Goal: Task Accomplishment & Management: Manage account settings

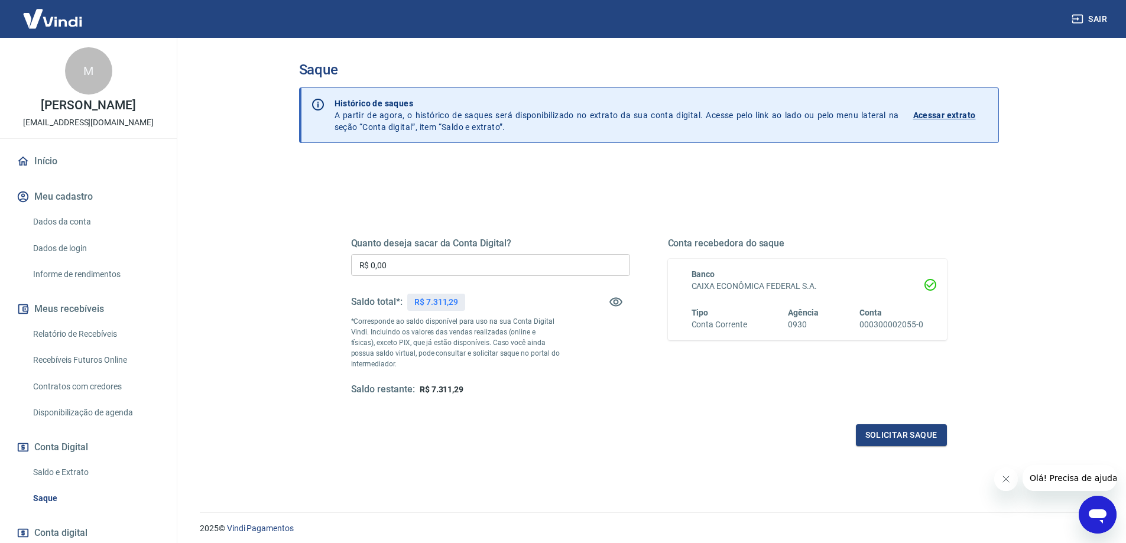
click at [472, 257] on input "R$ 0,00" at bounding box center [490, 265] width 279 height 22
type input "R$ 7.311,29"
click at [911, 443] on button "Solicitar saque" at bounding box center [901, 436] width 91 height 22
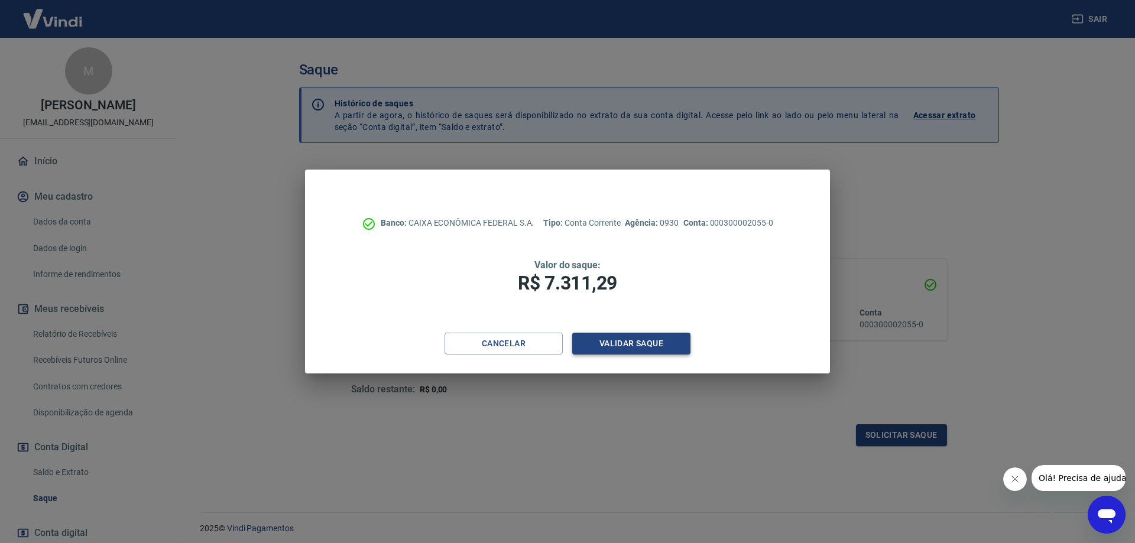
click at [648, 343] on button "Validar saque" at bounding box center [631, 344] width 118 height 22
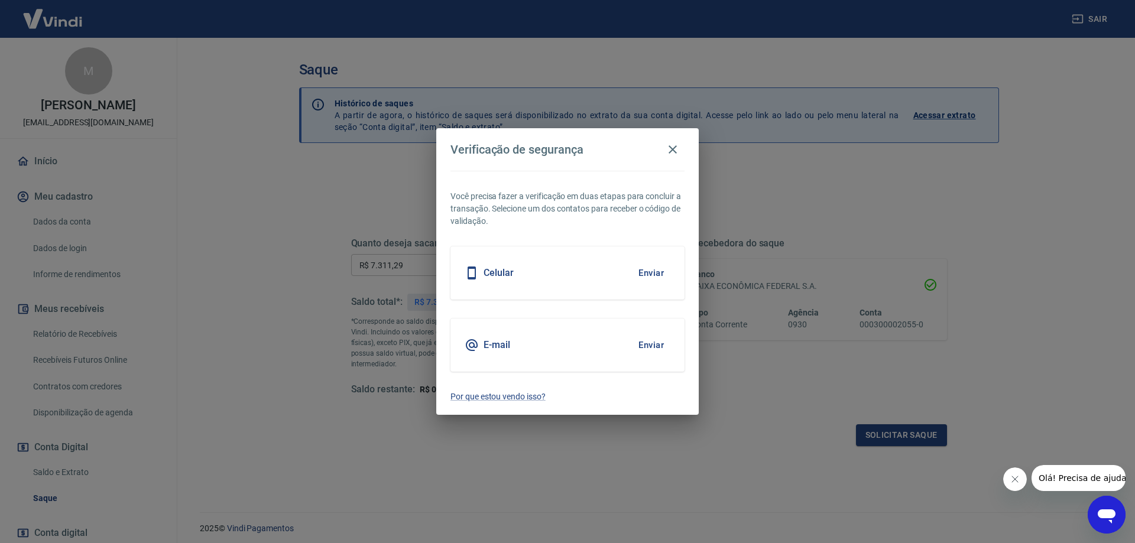
click at [656, 273] on button "Enviar" at bounding box center [651, 273] width 38 height 25
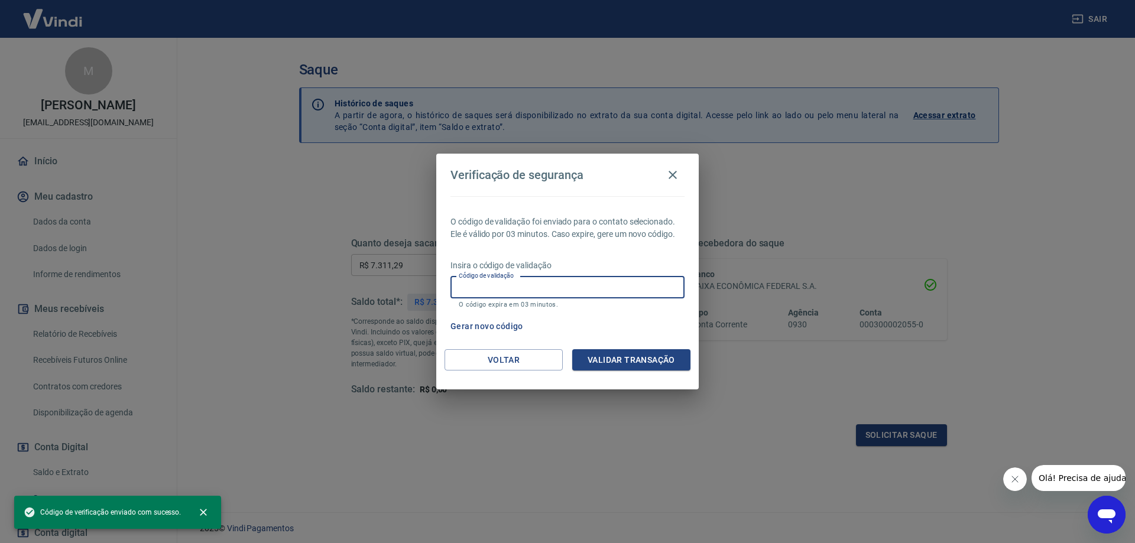
click at [537, 285] on input "Código de validação" at bounding box center [568, 288] width 234 height 22
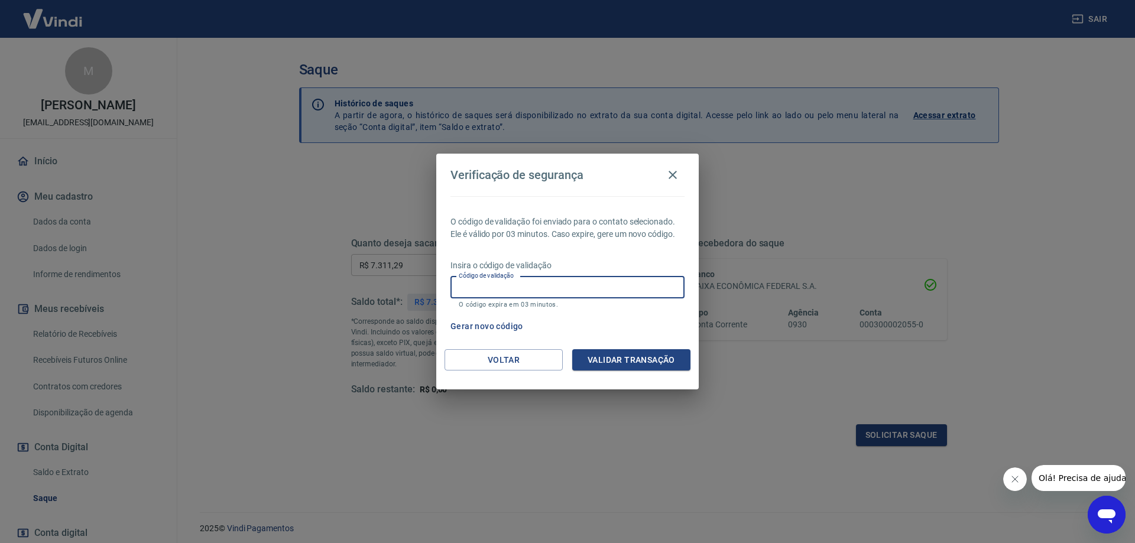
drag, startPoint x: 568, startPoint y: 230, endPoint x: 567, endPoint y: 239, distance: 9.5
click at [568, 231] on p "O código de validação foi enviado para o contato selecionado. Ele é válido por …" at bounding box center [568, 228] width 234 height 25
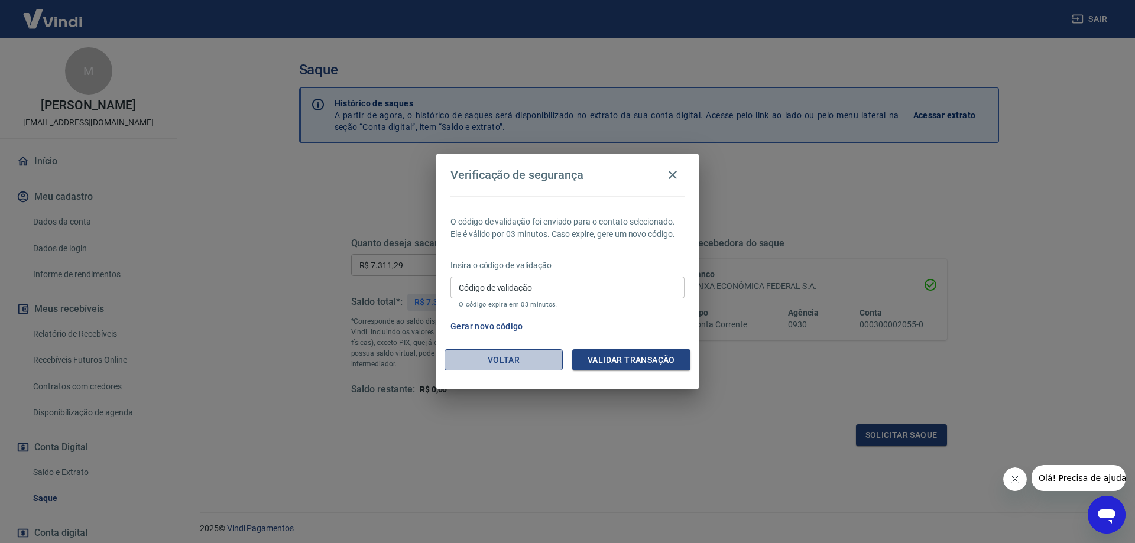
click at [504, 368] on button "Voltar" at bounding box center [504, 360] width 118 height 22
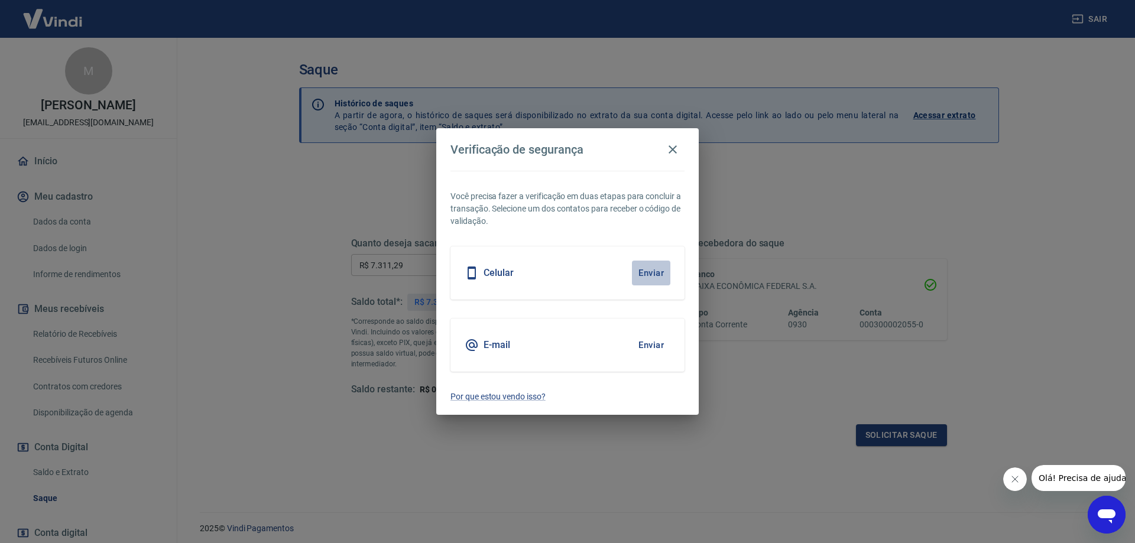
click at [644, 274] on button "Enviar" at bounding box center [651, 273] width 38 height 25
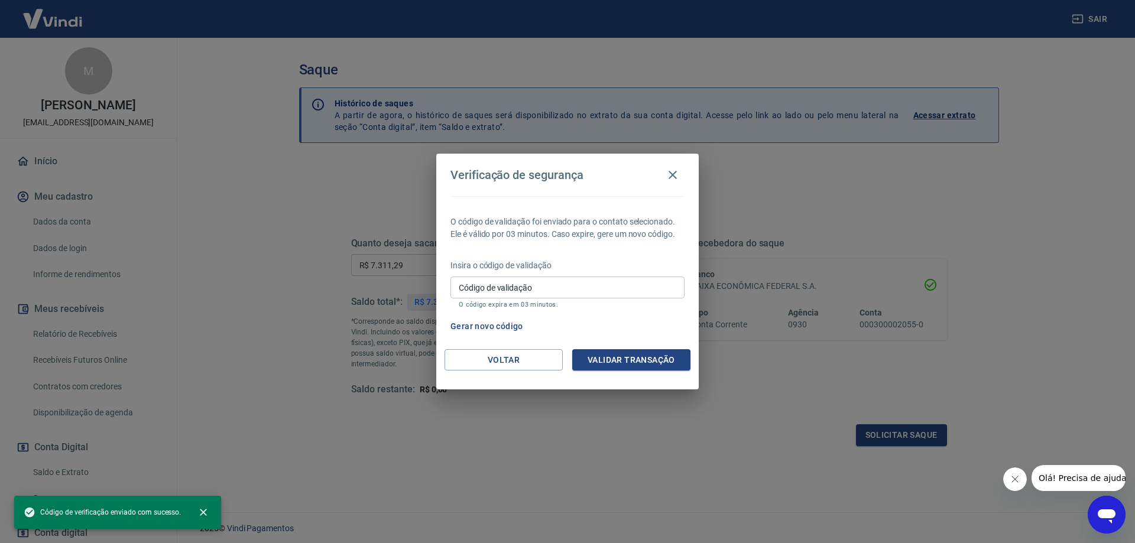
click at [523, 296] on input "Código de validação" at bounding box center [568, 288] width 234 height 22
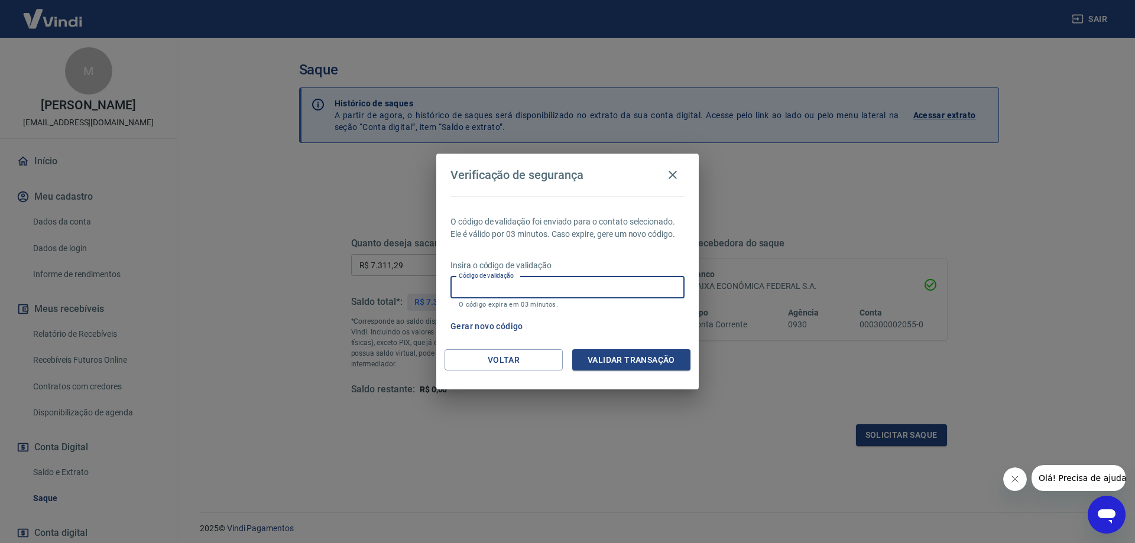
click at [540, 269] on p "Insira o código de validação" at bounding box center [568, 266] width 234 height 12
click at [549, 295] on input "Código de validação" at bounding box center [568, 288] width 234 height 22
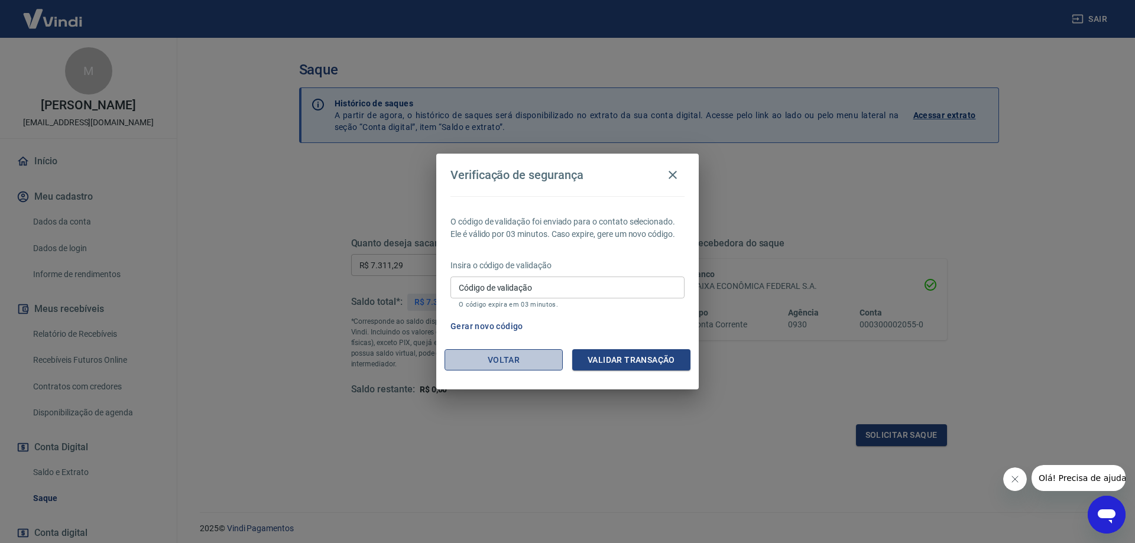
click at [524, 358] on button "Voltar" at bounding box center [504, 360] width 118 height 22
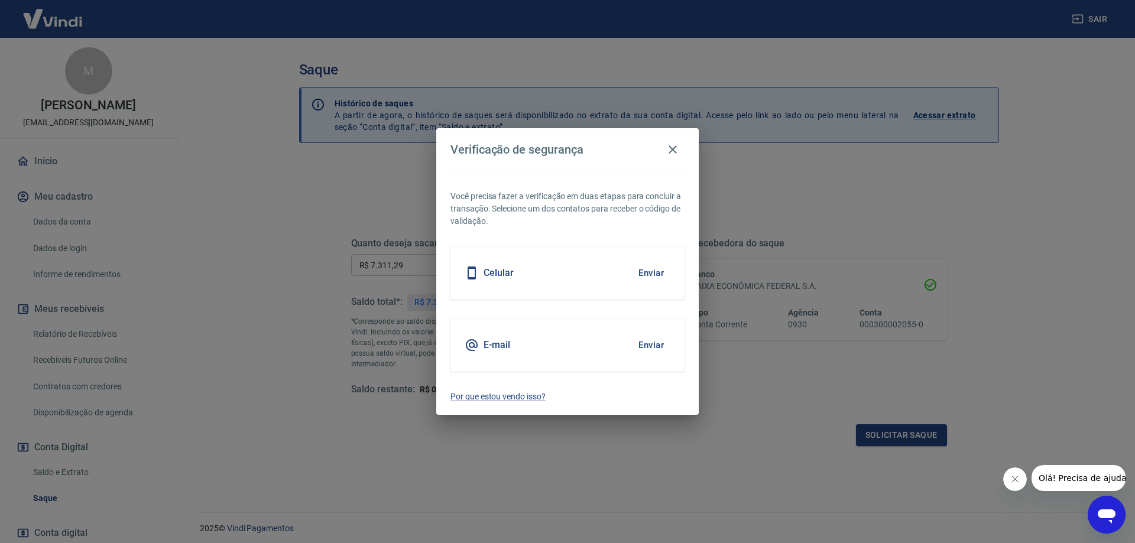
click at [671, 137] on h2 "Verificação de segurança" at bounding box center [567, 149] width 263 height 43
click at [671, 157] on button "button" at bounding box center [673, 150] width 24 height 24
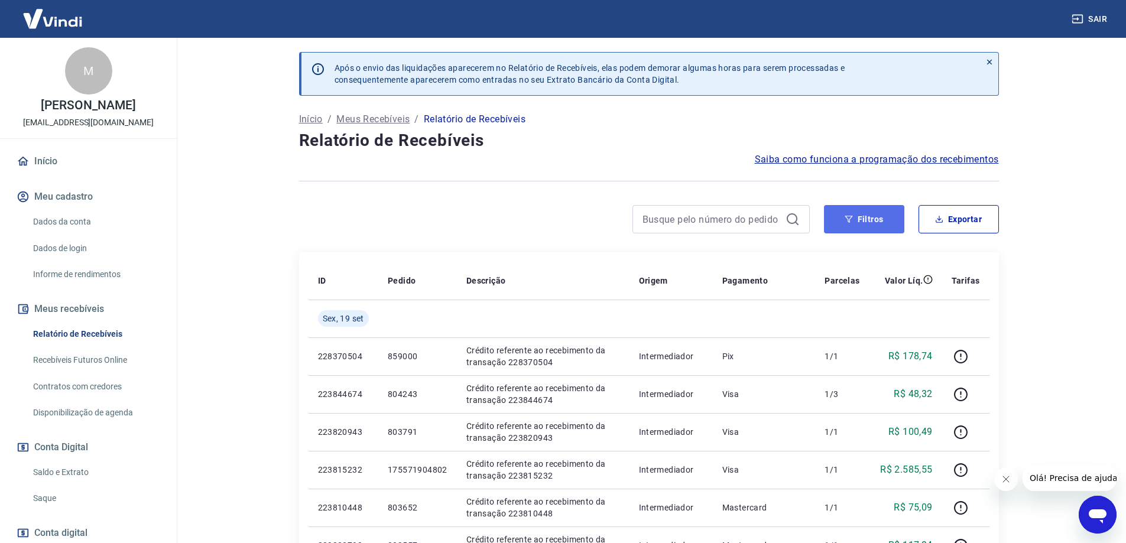
click at [867, 219] on button "Filtros" at bounding box center [864, 219] width 80 height 28
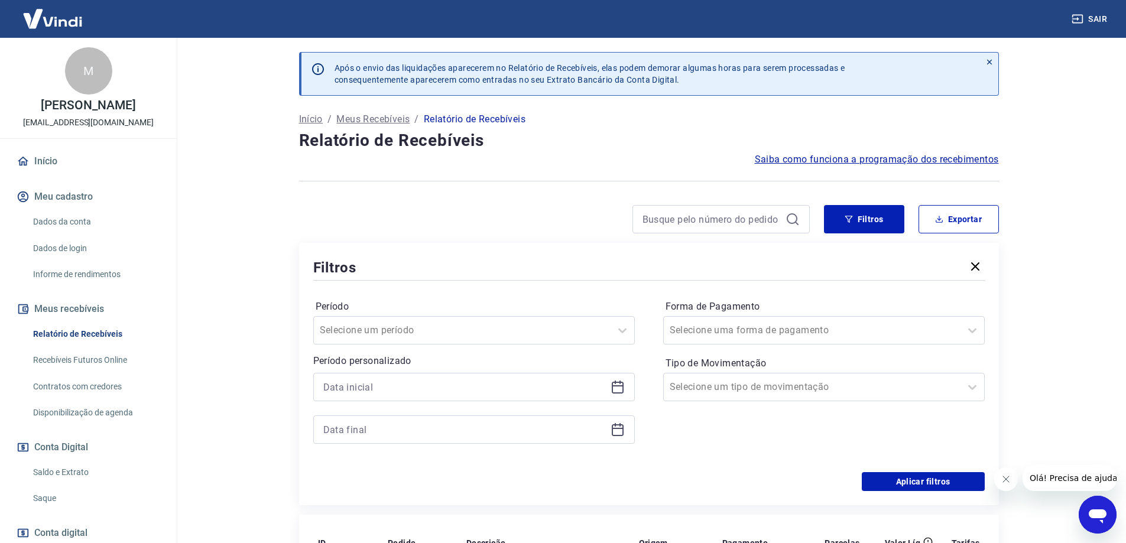
click at [614, 389] on icon at bounding box center [618, 387] width 14 height 14
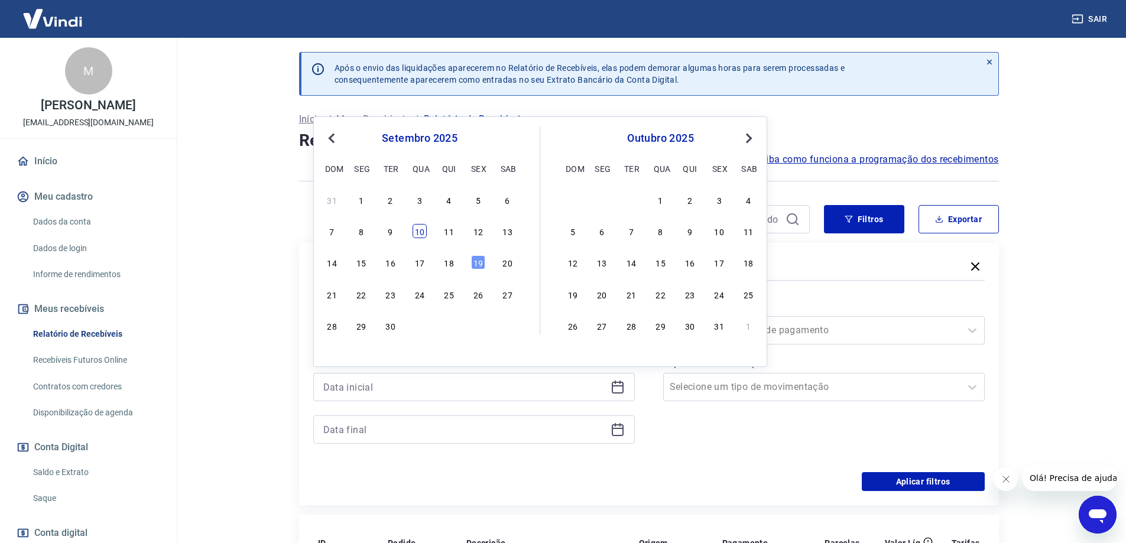
click at [422, 236] on div "10" at bounding box center [420, 231] width 14 height 14
type input "10/09/2025"
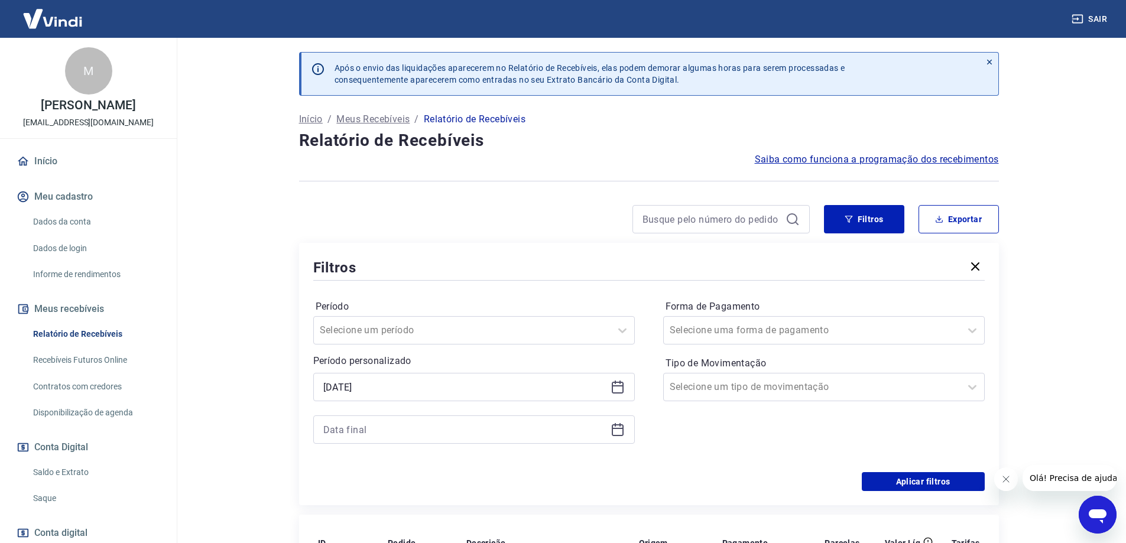
click at [623, 429] on icon at bounding box center [618, 428] width 12 height 1
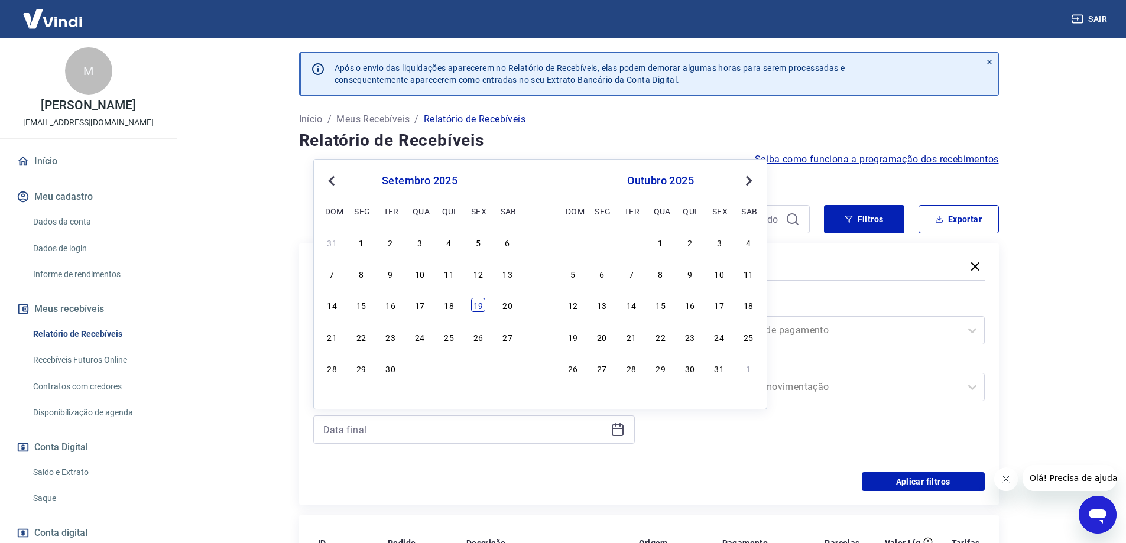
click at [476, 311] on div "19" at bounding box center [478, 305] width 14 height 14
type input "19/09/2025"
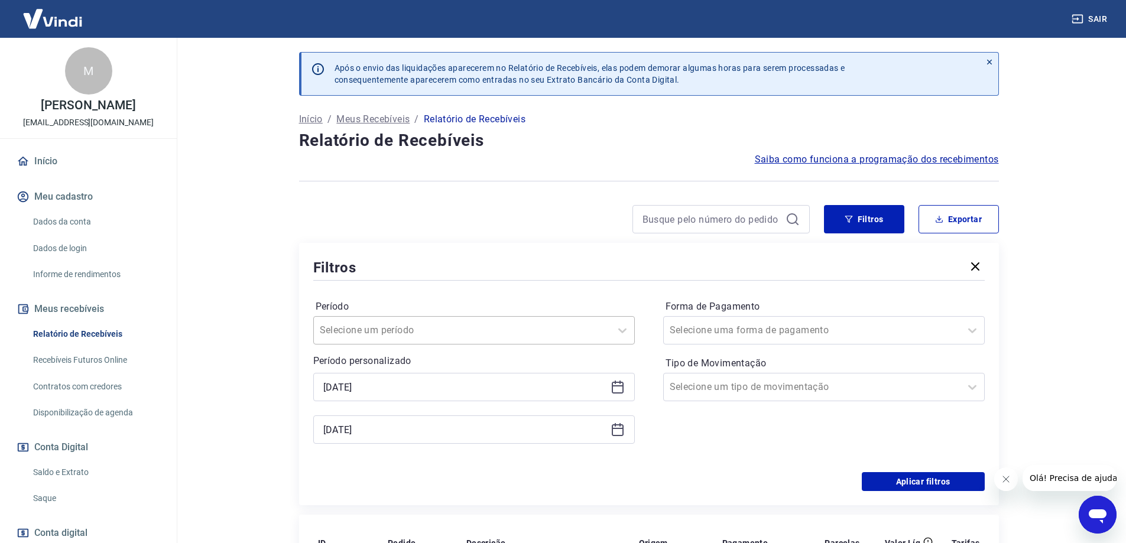
click at [425, 336] on input "Período" at bounding box center [379, 330] width 119 height 14
drag, startPoint x: 419, startPoint y: 452, endPoint x: 475, endPoint y: 242, distance: 217.3
click at [419, 452] on div "Últimos 15 dias" at bounding box center [474, 449] width 322 height 24
click at [844, 332] on div at bounding box center [812, 330] width 285 height 17
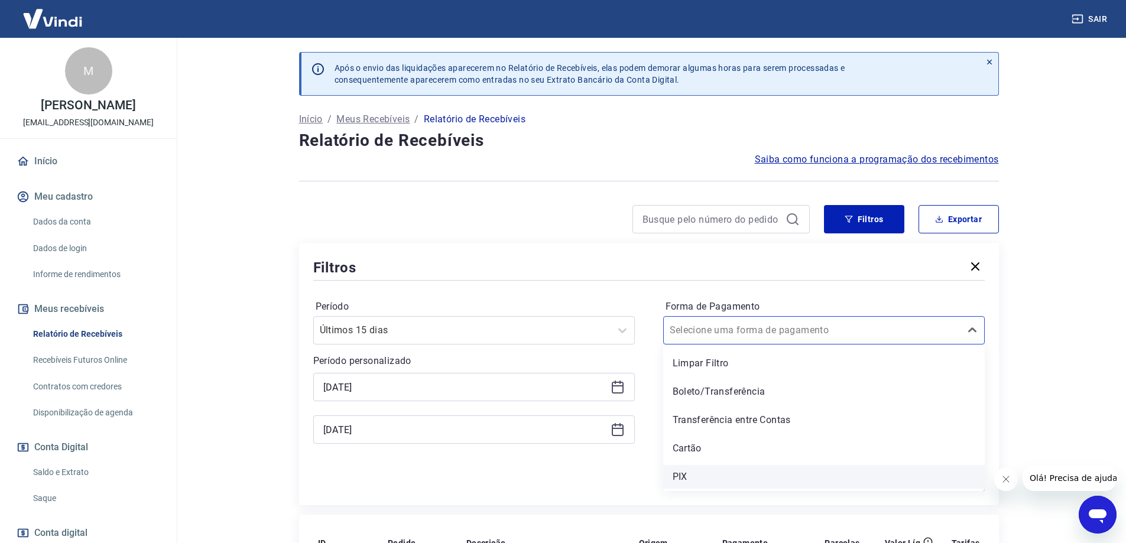
click at [764, 484] on div "PIX" at bounding box center [824, 477] width 322 height 24
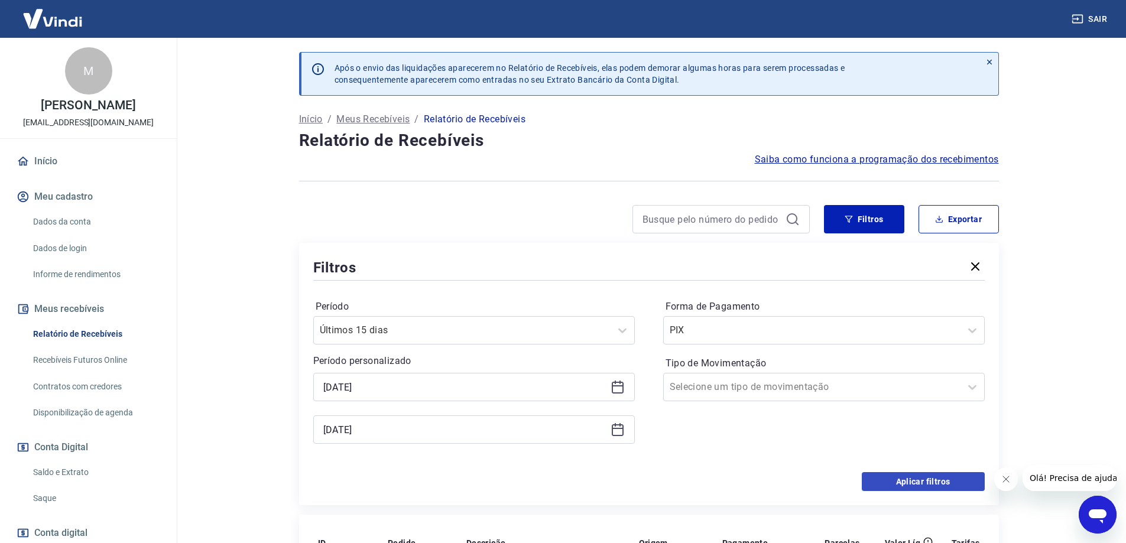
drag, startPoint x: 900, startPoint y: 465, endPoint x: 905, endPoint y: 477, distance: 13.0
click at [901, 468] on div "Período Últimos 15 dias Período personalizado Selected date: quarta-feira, 10 d…" at bounding box center [649, 377] width 672 height 189
click at [908, 481] on button "Aplicar filtros" at bounding box center [923, 481] width 123 height 19
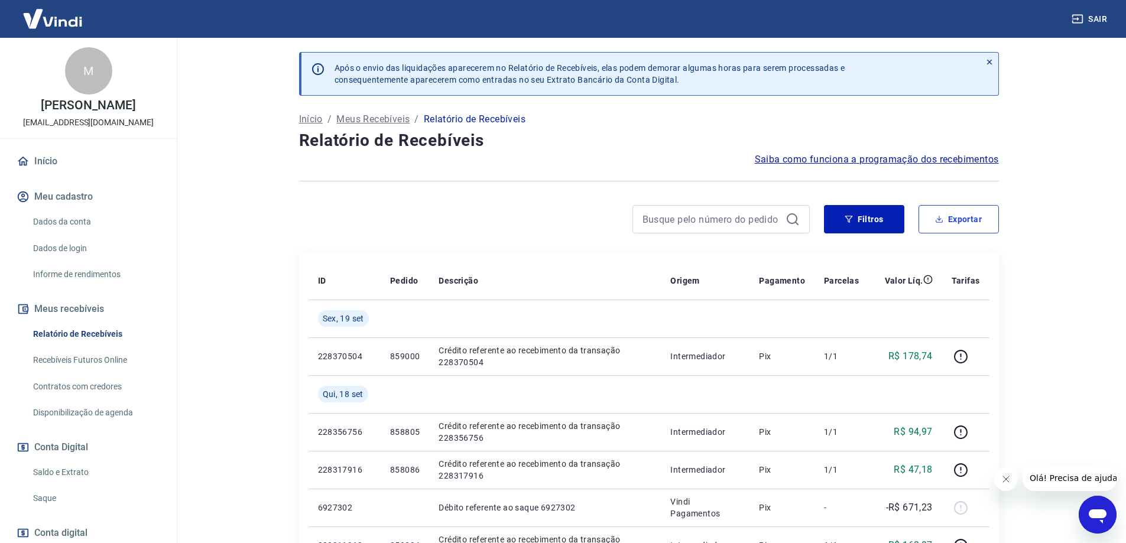
click at [946, 212] on button "Exportar" at bounding box center [959, 219] width 80 height 28
type input "10/09/2025"
type input "19/09/2025"
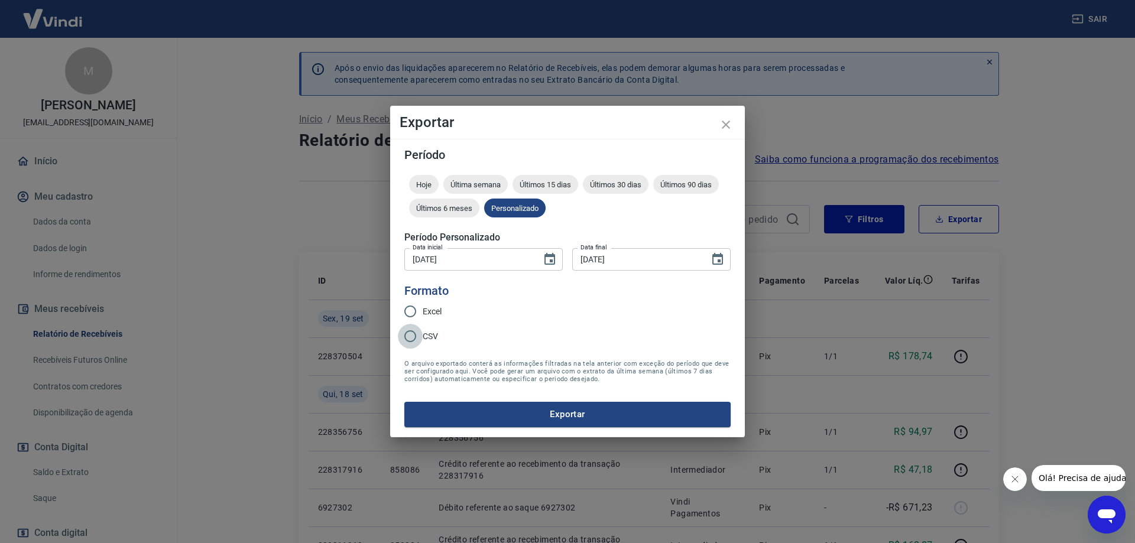
click at [417, 338] on input "CSV" at bounding box center [410, 336] width 25 height 25
radio input "true"
click at [520, 403] on button "Exportar" at bounding box center [567, 414] width 326 height 25
